Goal: Find specific page/section: Find specific page/section

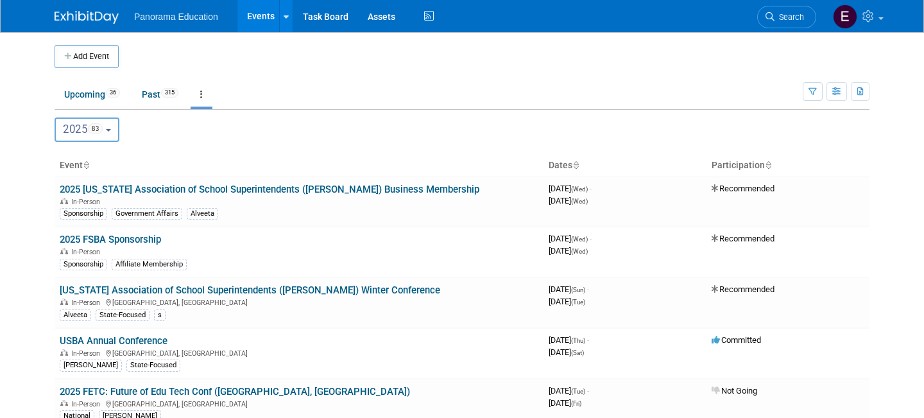
click at [772, 30] on li "Search" at bounding box center [786, 15] width 59 height 31
click at [772, 21] on icon at bounding box center [770, 16] width 9 height 9
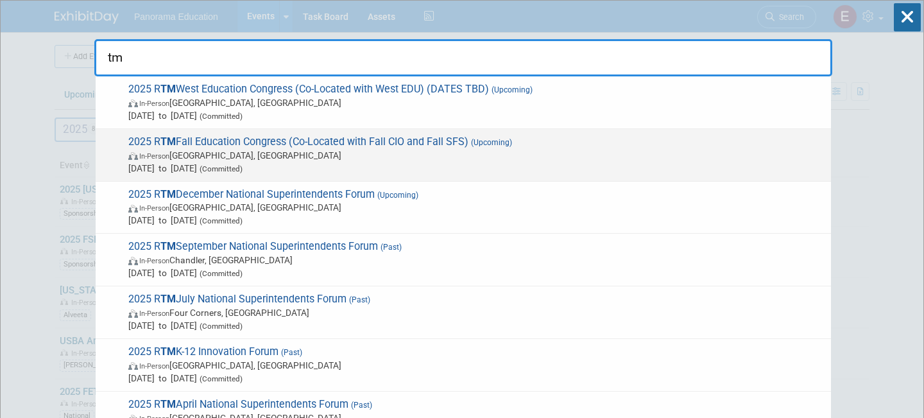
type input "tm"
click at [379, 167] on span "Oct 5, 2025 to Oct 7, 2025 (Committed)" at bounding box center [476, 168] width 696 height 13
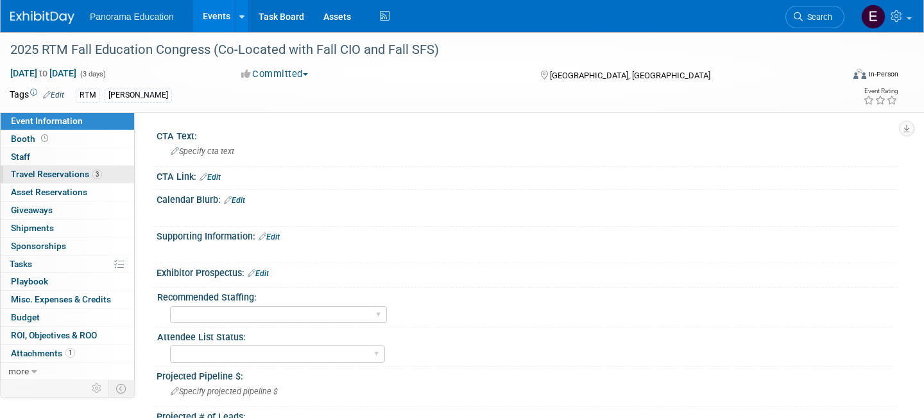
click at [74, 173] on span "Travel Reservations 3" at bounding box center [56, 174] width 91 height 10
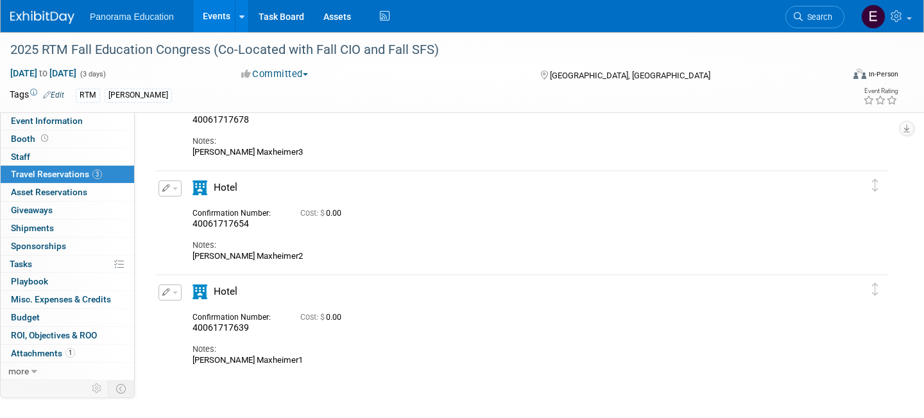
scroll to position [103, 0]
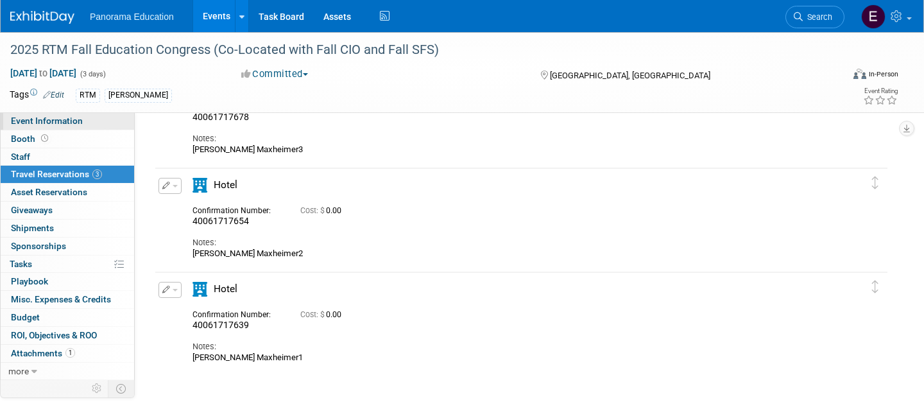
click at [50, 119] on span "Event Information" at bounding box center [47, 121] width 72 height 10
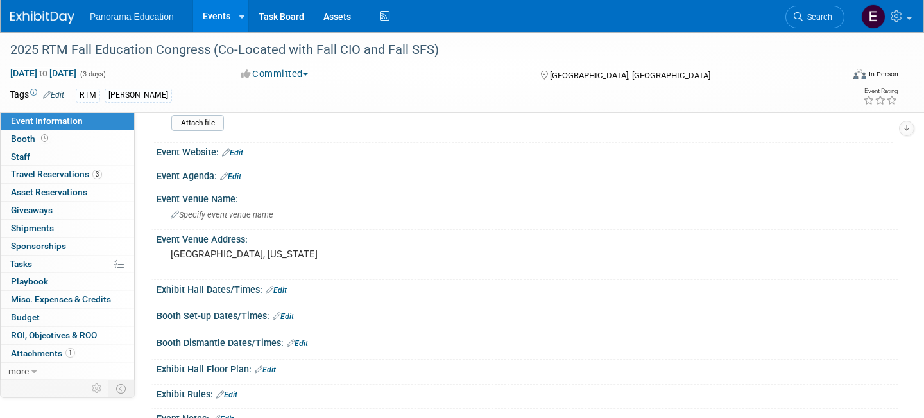
scroll to position [396, 0]
